Goal: Information Seeking & Learning: Learn about a topic

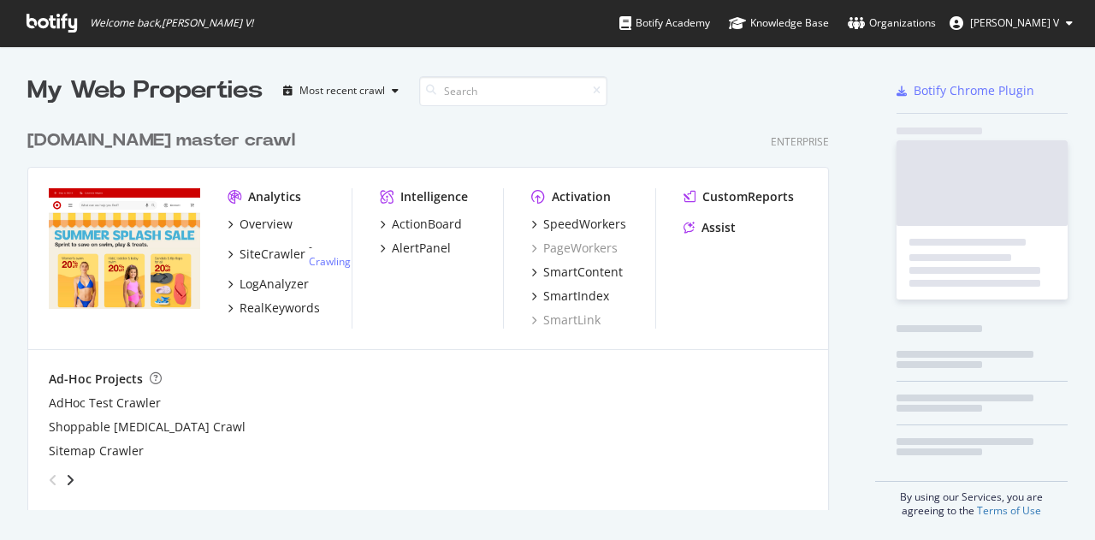
scroll to position [389, 802]
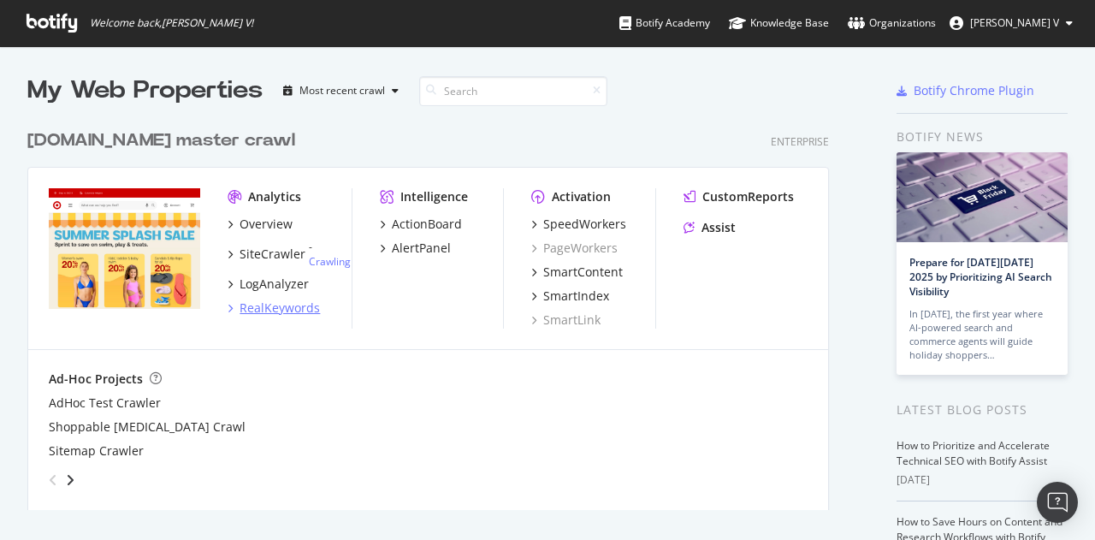
click at [264, 307] on div "RealKeywords" at bounding box center [280, 308] width 80 height 17
